Goal: Information Seeking & Learning: Learn about a topic

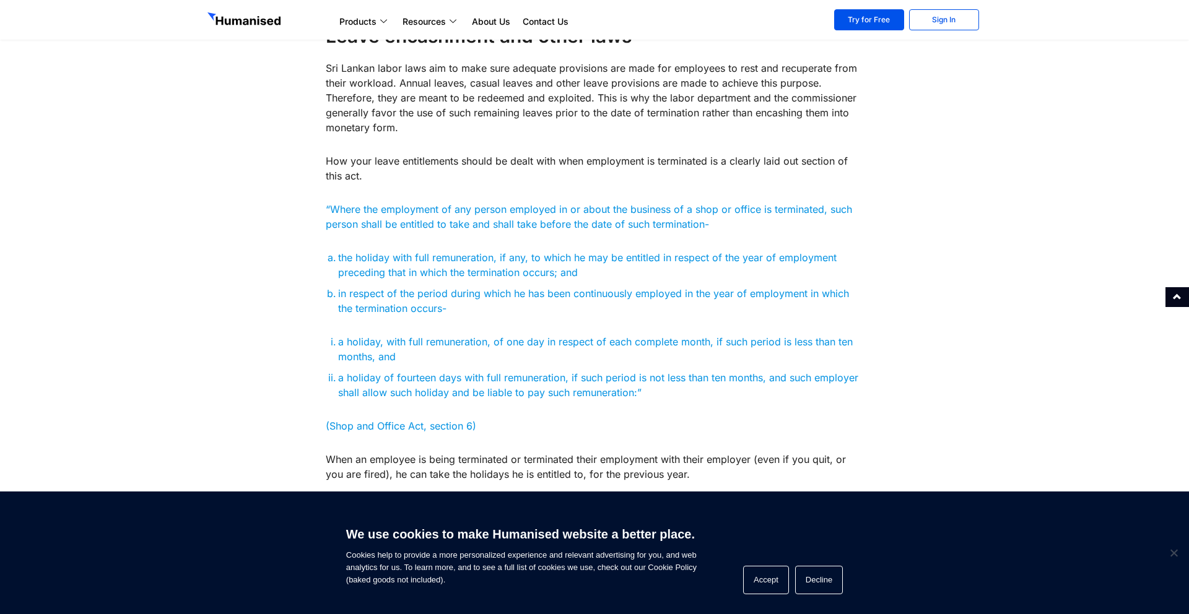
scroll to position [554, 0]
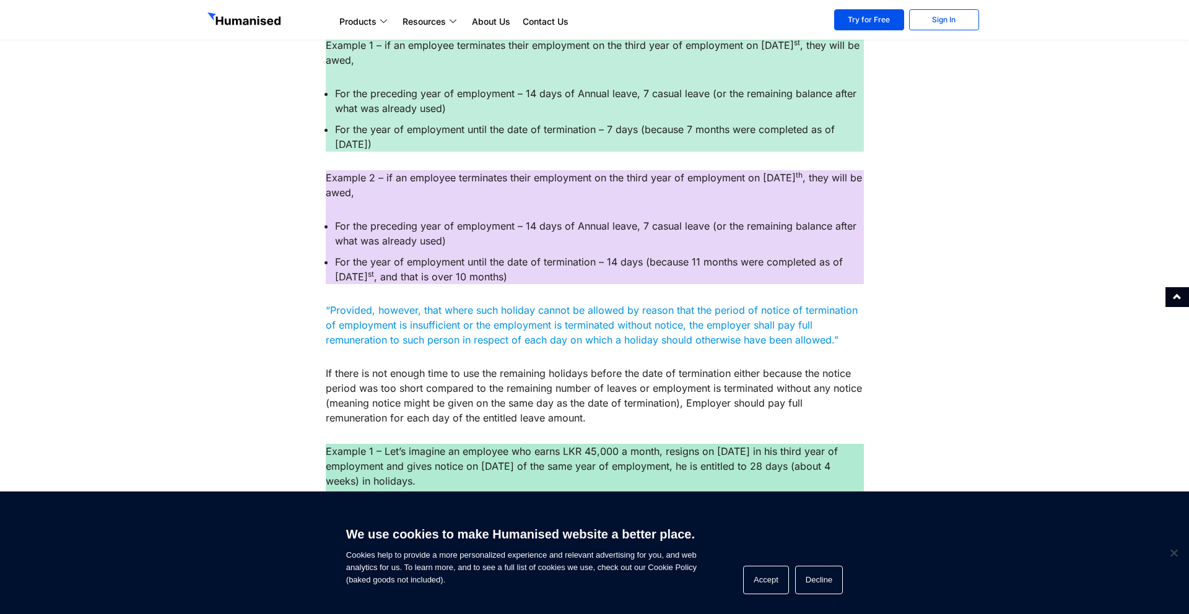
scroll to position [1121, 0]
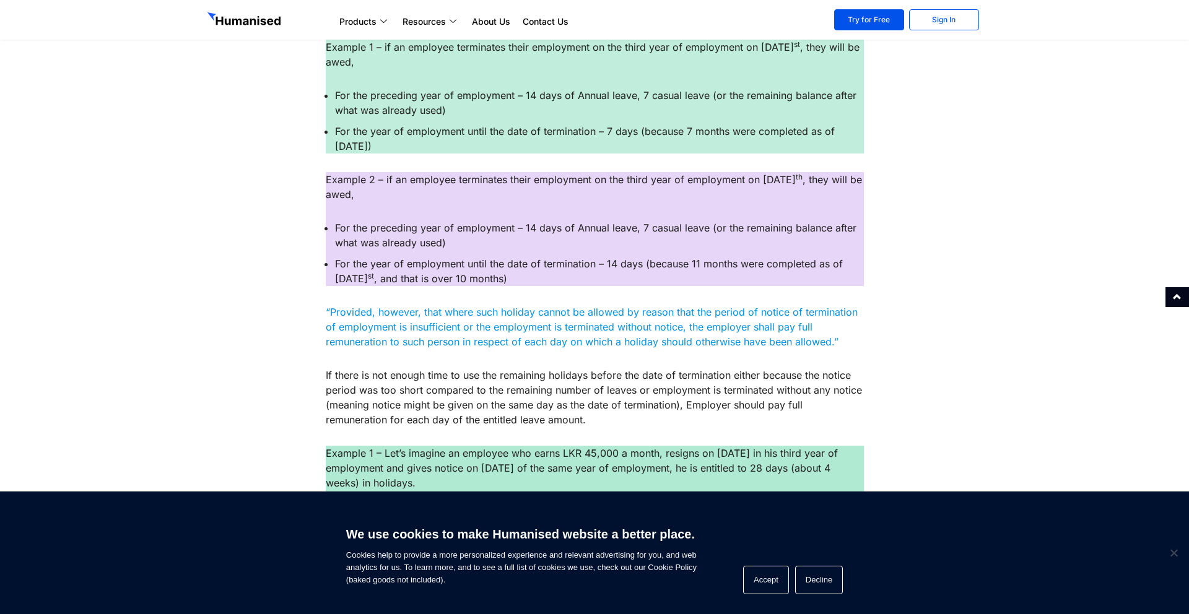
drag, startPoint x: 482, startPoint y: 278, endPoint x: 461, endPoint y: 248, distance: 36.9
click at [461, 248] on ul "For the preceding year of employment – 14 days of Annual leave, 7 casual leave …" at bounding box center [595, 253] width 538 height 66
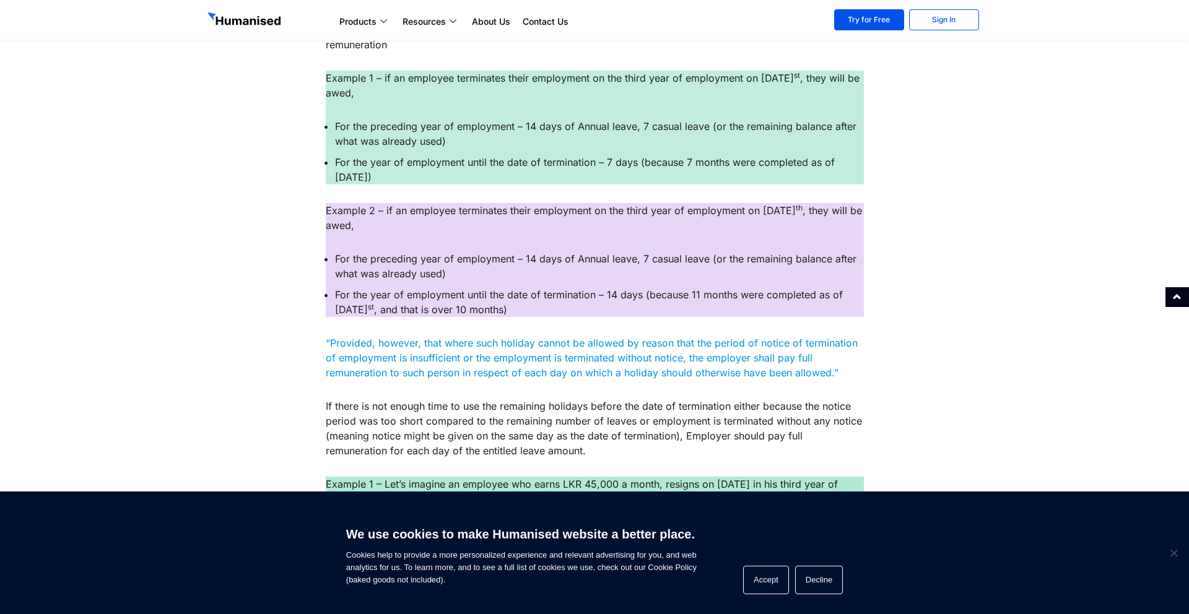
scroll to position [1088, 0]
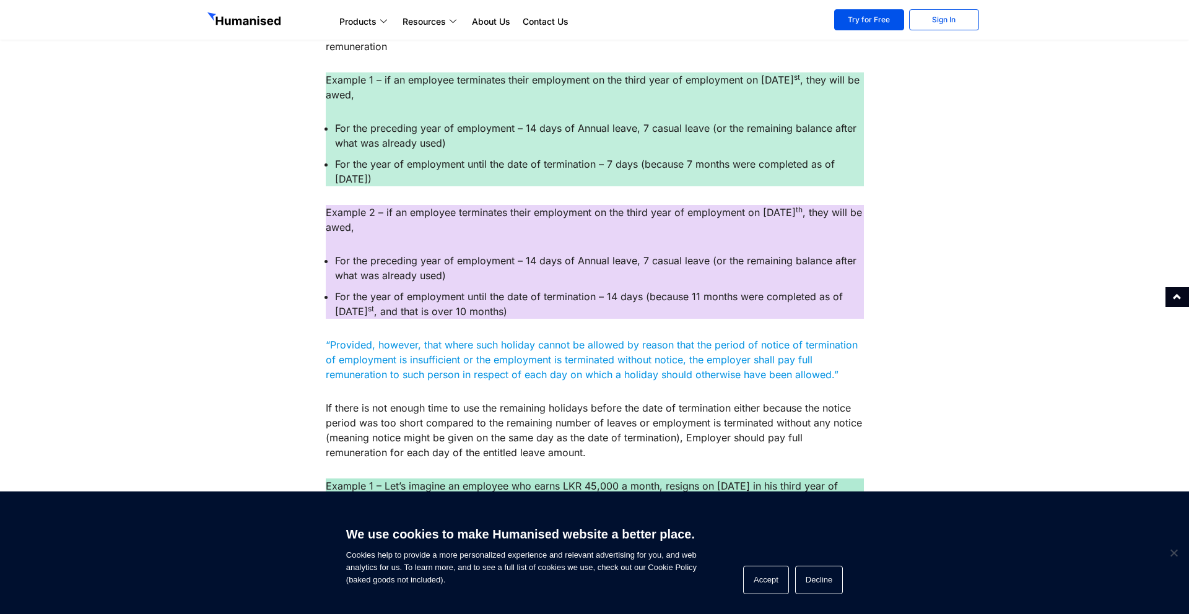
drag, startPoint x: 328, startPoint y: 214, endPoint x: 380, endPoint y: 229, distance: 54.3
click at [380, 229] on p "Example 2 – if an employee terminates their employment on the third year of emp…" at bounding box center [595, 220] width 538 height 30
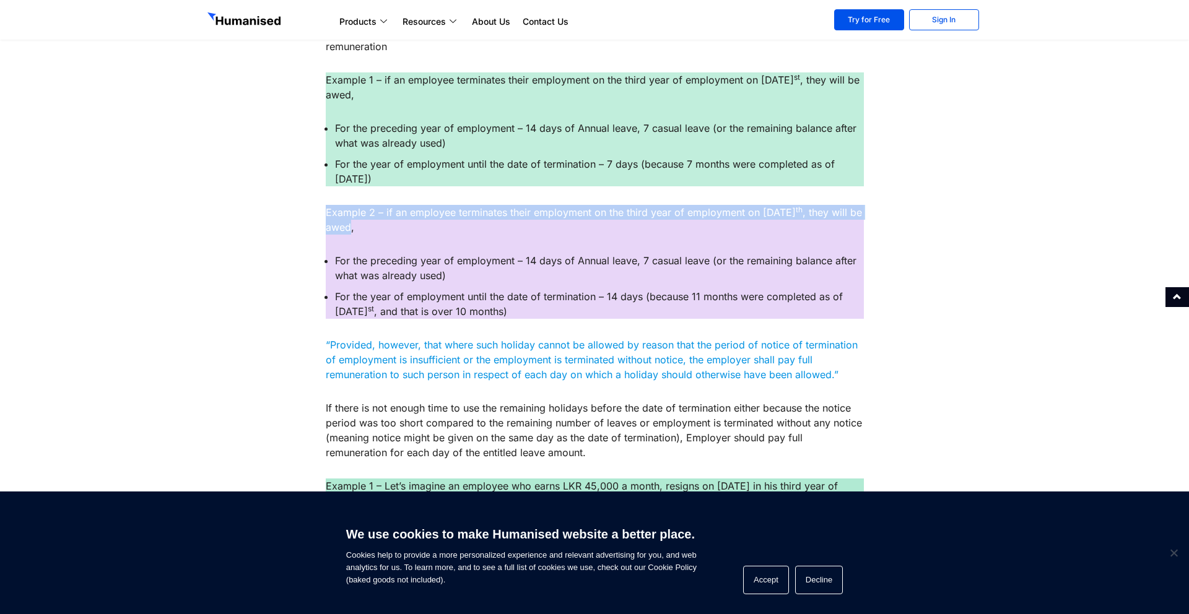
drag, startPoint x: 384, startPoint y: 229, endPoint x: 320, endPoint y: 202, distance: 69.7
click at [320, 202] on div "Leave encashment and other laws Sri Lankan labor laws aim to make sure adequate…" at bounding box center [594, 280] width 550 height 1666
drag, startPoint x: 390, startPoint y: 236, endPoint x: 319, endPoint y: 206, distance: 76.8
click at [319, 206] on div "Leave encashment and other laws Sri Lankan labor laws aim to make sure adequate…" at bounding box center [594, 280] width 550 height 1666
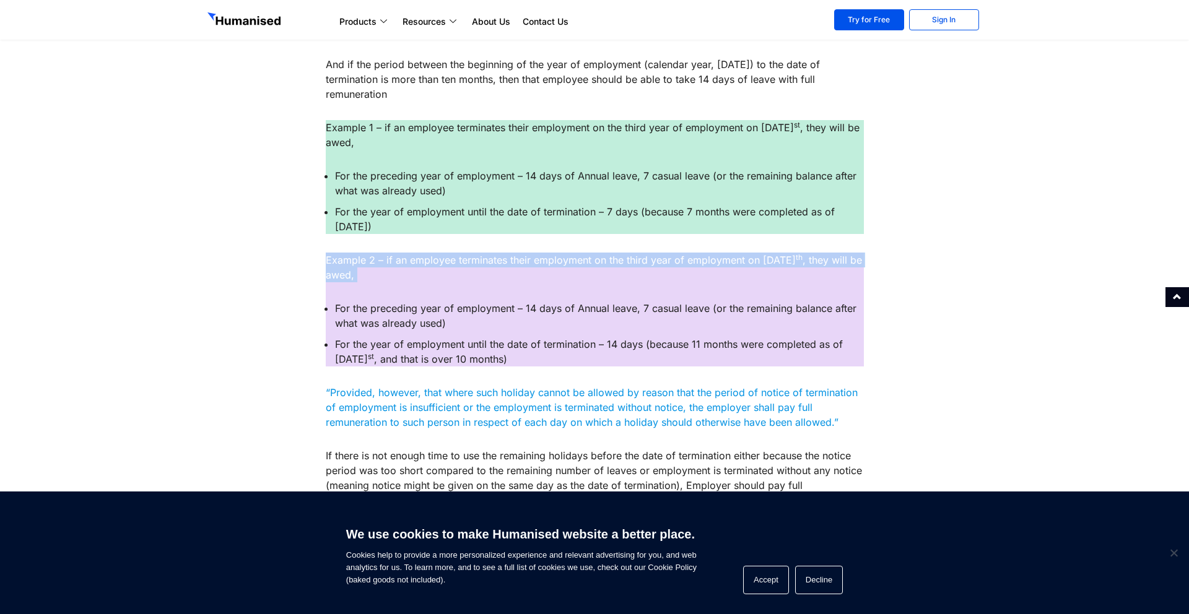
scroll to position [1040, 0]
drag, startPoint x: 358, startPoint y: 227, endPoint x: 314, endPoint y: 175, distance: 68.5
click at [314, 175] on div "Leave encashment and other laws Sri Lankan labor laws aim to make sure adequate…" at bounding box center [594, 328] width 786 height 1666
click at [329, 161] on div "Example 1 – if an employee terminates their employment on the third year of emp…" at bounding box center [595, 178] width 538 height 114
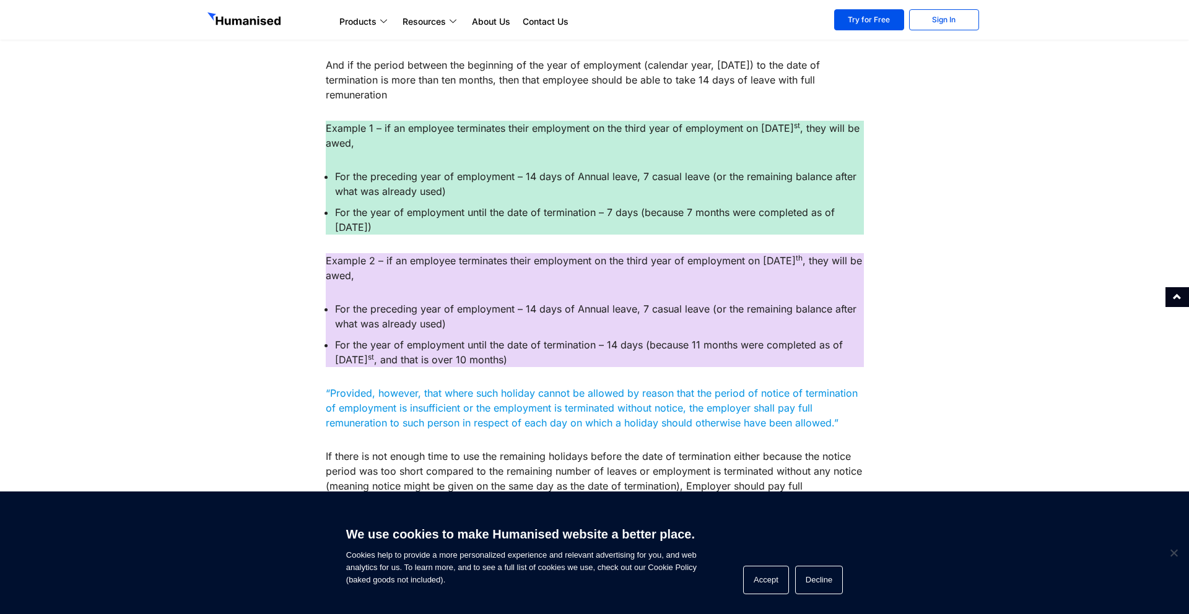
drag, startPoint x: 335, startPoint y: 171, endPoint x: 367, endPoint y: 235, distance: 72.0
click at [367, 235] on div "Leave encashment and other laws Sri Lankan labor laws aim to make sure adequate…" at bounding box center [595, 335] width 538 height 1604
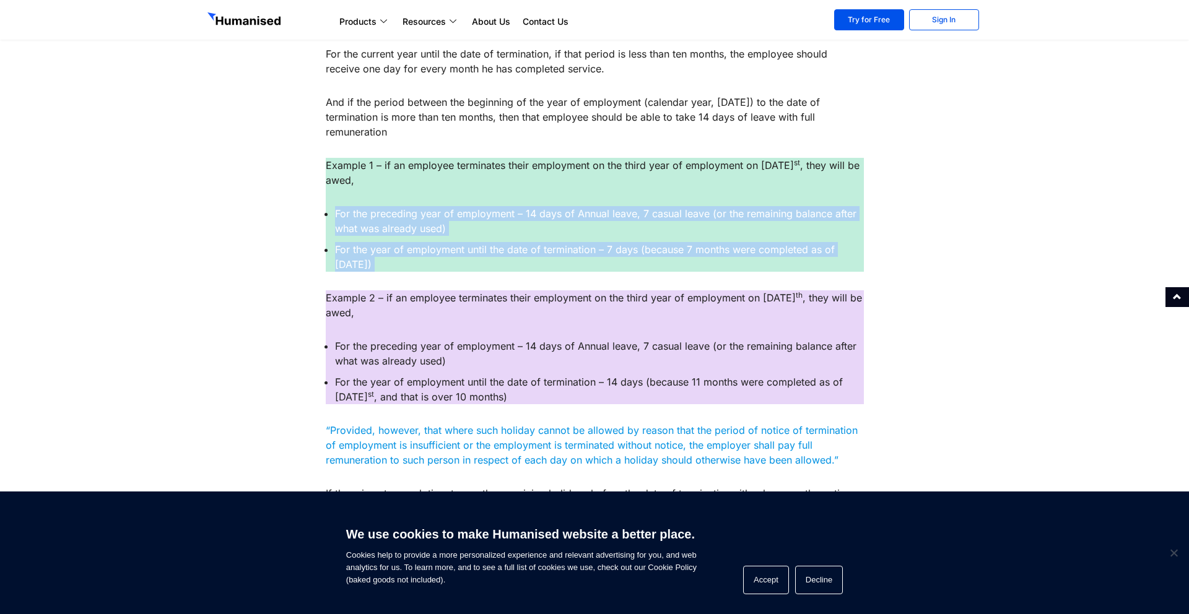
scroll to position [1002, 0]
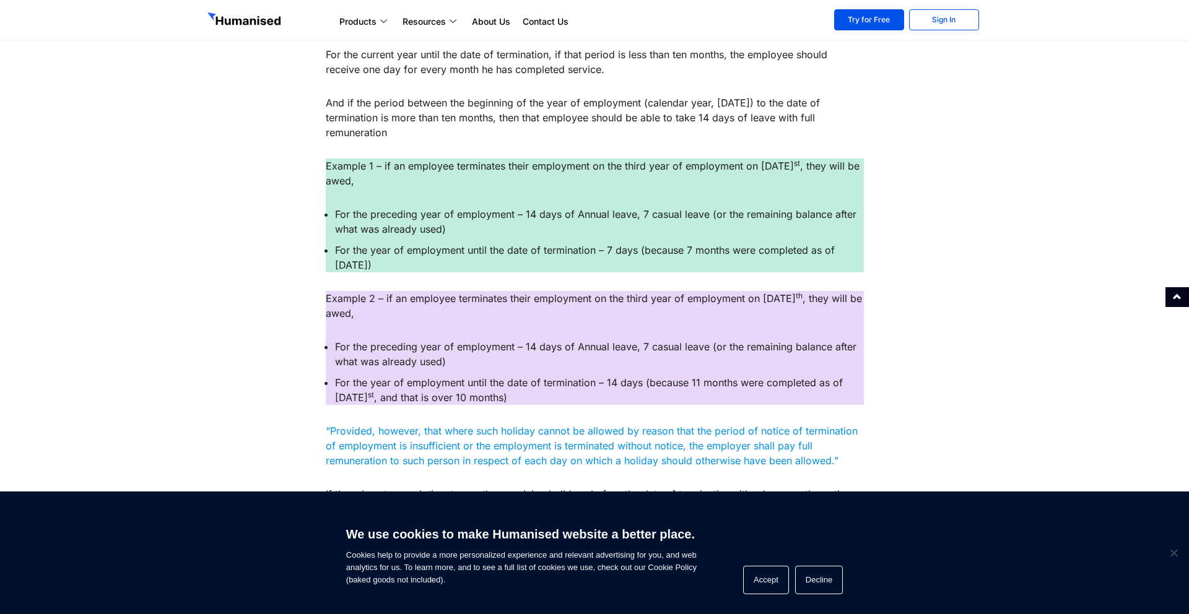
click at [359, 237] on li "For the preceding year of employment – 14 days of Annual leave, 7 casual leave …" at bounding box center [599, 222] width 529 height 30
drag, startPoint x: 358, startPoint y: 271, endPoint x: 336, endPoint y: 250, distance: 31.1
click at [336, 250] on li "For the year of employment until the date of termination – 7 days (because 7 mo…" at bounding box center [599, 258] width 529 height 30
drag, startPoint x: 446, startPoint y: 235, endPoint x: 336, endPoint y: 211, distance: 113.0
click at [336, 211] on li "For the preceding year of employment – 14 days of Annual leave, 7 casual leave …" at bounding box center [599, 222] width 529 height 30
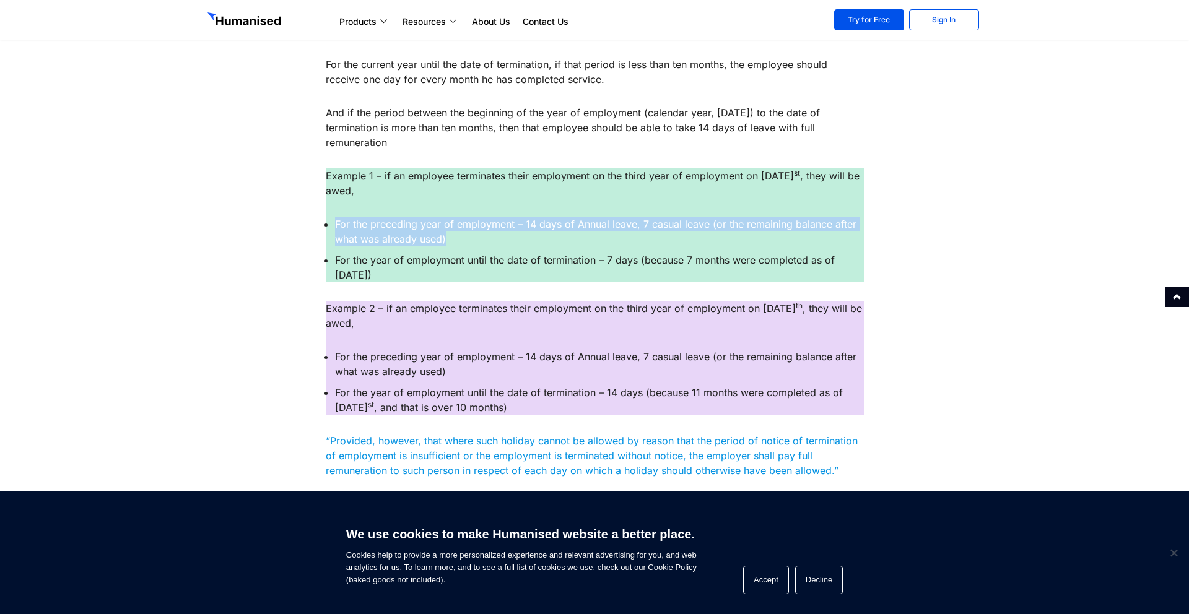
scroll to position [991, 0]
click at [420, 235] on li "For the preceding year of employment – 14 days of Annual leave, 7 casual leave …" at bounding box center [599, 232] width 529 height 30
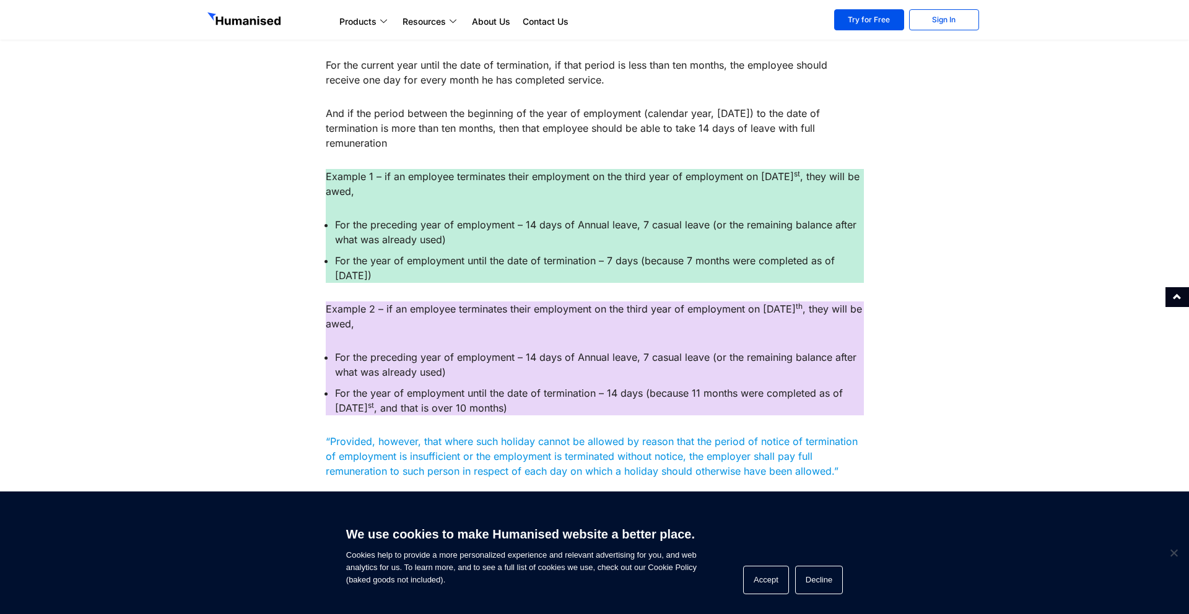
drag, startPoint x: 448, startPoint y: 243, endPoint x: 333, endPoint y: 212, distance: 118.5
click at [333, 212] on div "Example 1 – if an employee terminates their employment on the third year of emp…" at bounding box center [595, 226] width 538 height 114
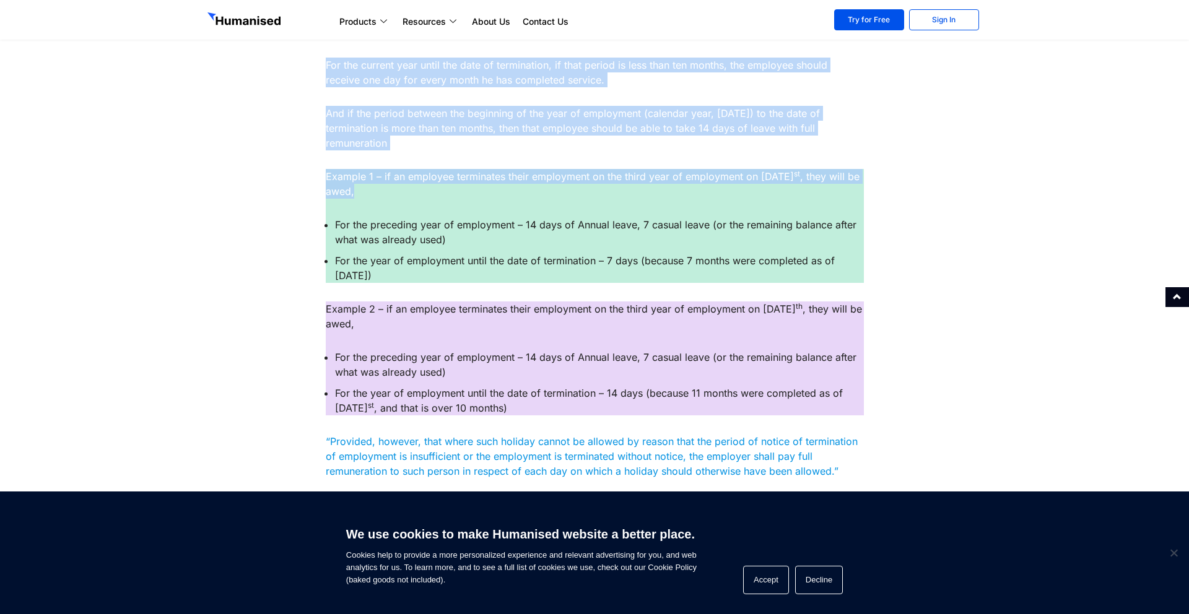
drag, startPoint x: 354, startPoint y: 191, endPoint x: 310, endPoint y: 162, distance: 52.7
click at [310, 162] on div "Leave encashment and other laws Sri Lankan labor laws aim to make sure adequate…" at bounding box center [594, 377] width 786 height 1666
click at [349, 186] on p "Example 1 – if an employee terminates their employment on the third year of emp…" at bounding box center [595, 184] width 538 height 30
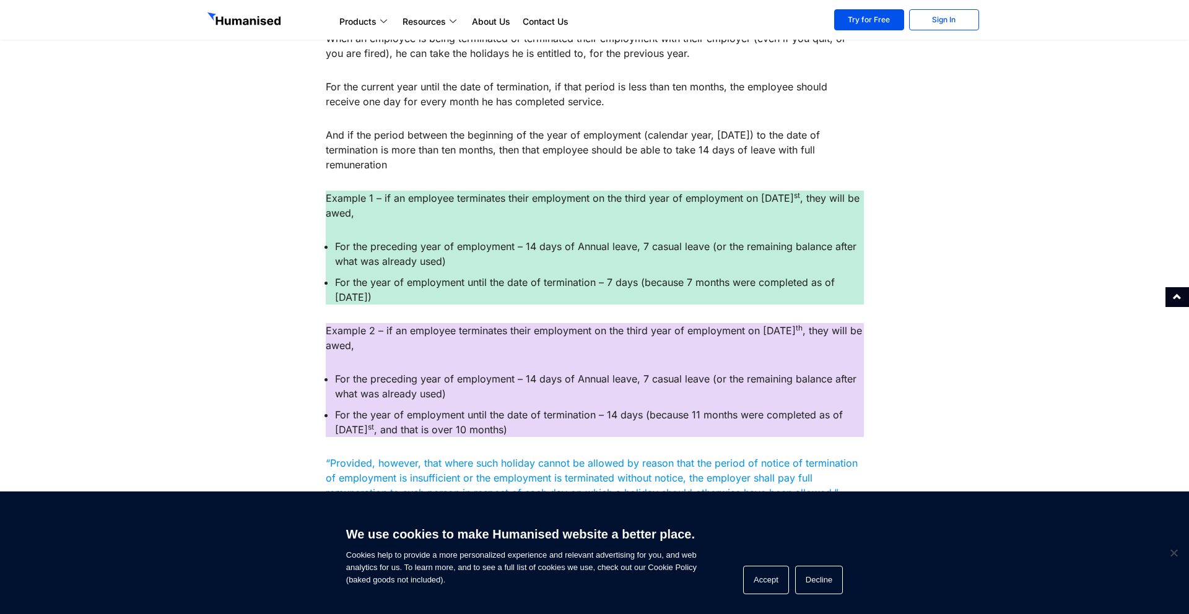
scroll to position [968, 0]
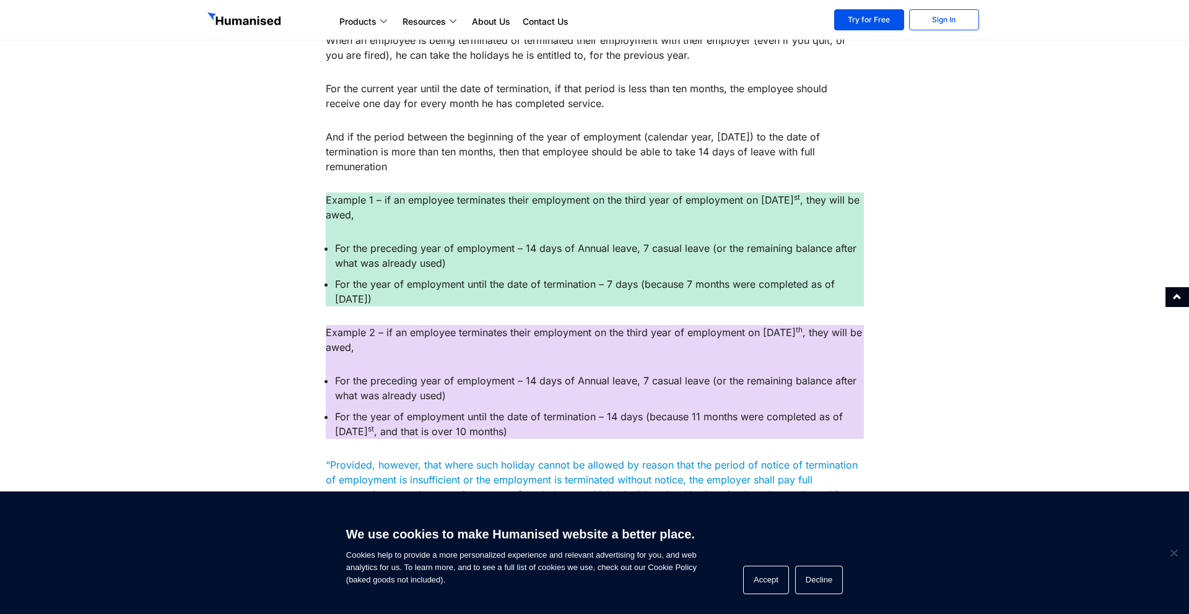
click at [276, 288] on div at bounding box center [260, 400] width 118 height 1666
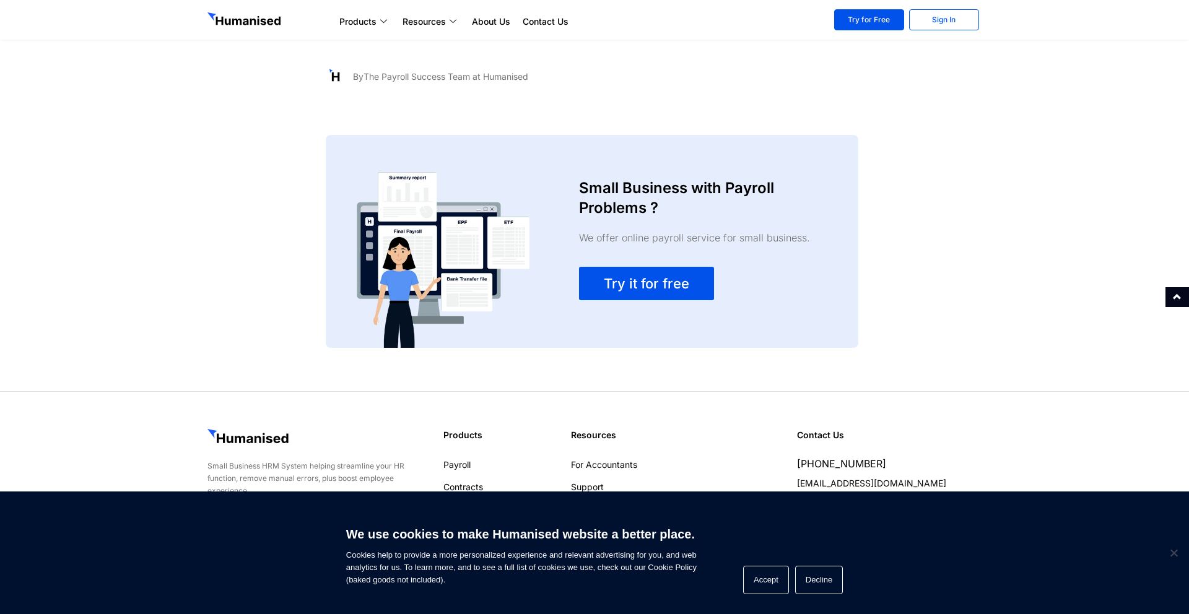
scroll to position [2149, 0]
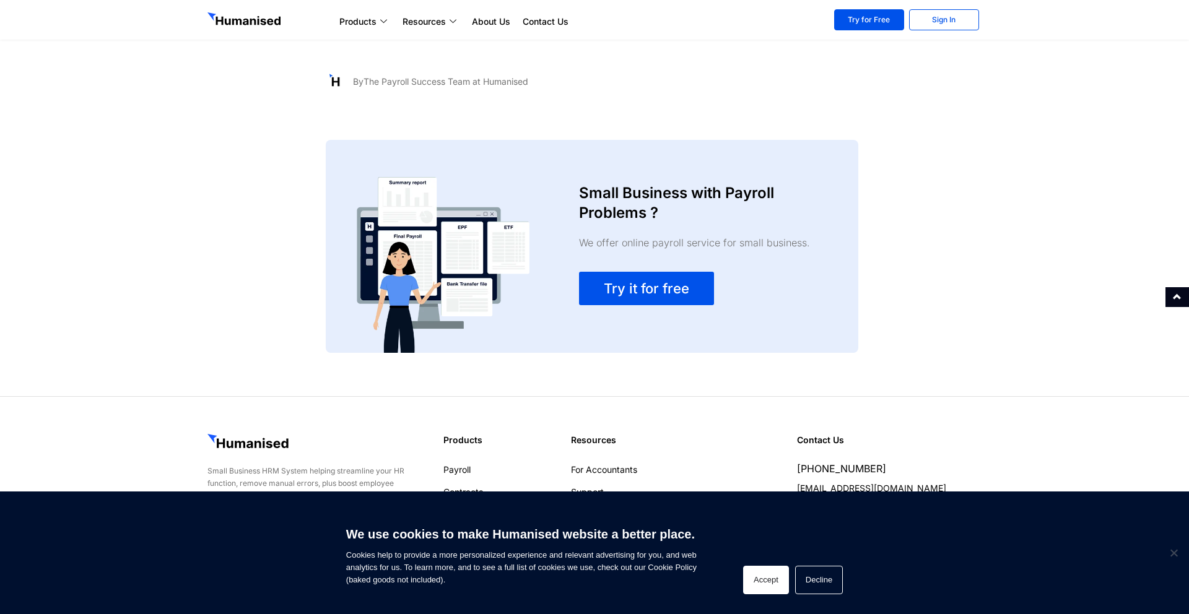
click at [771, 576] on button "Accept" at bounding box center [766, 580] width 46 height 28
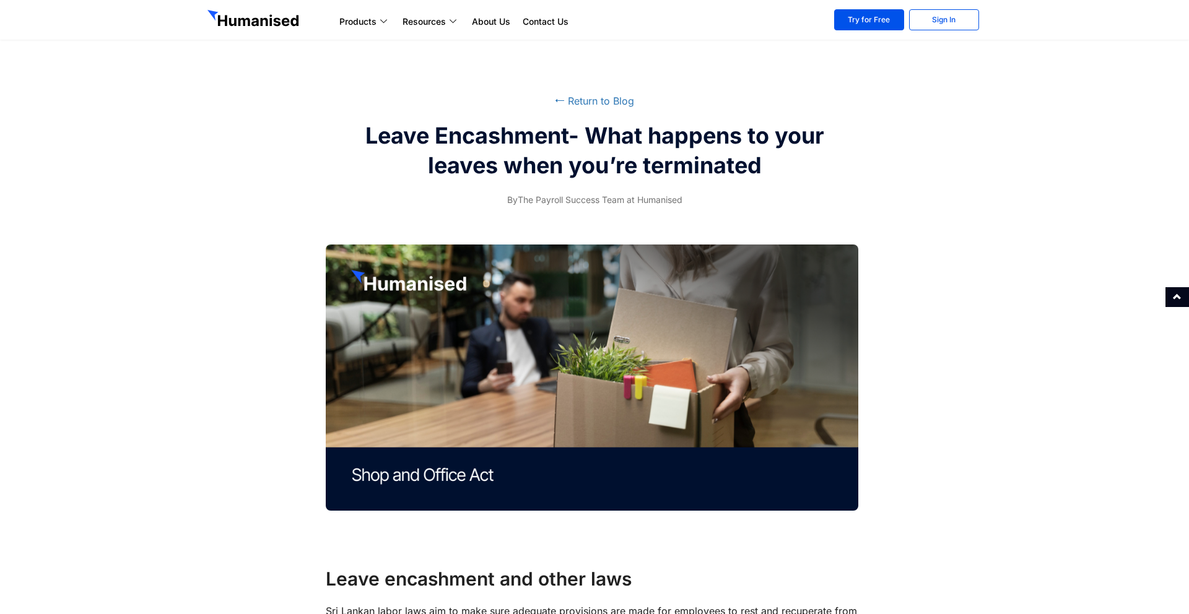
scroll to position [0, 0]
